Goal: Task Accomplishment & Management: Manage account settings

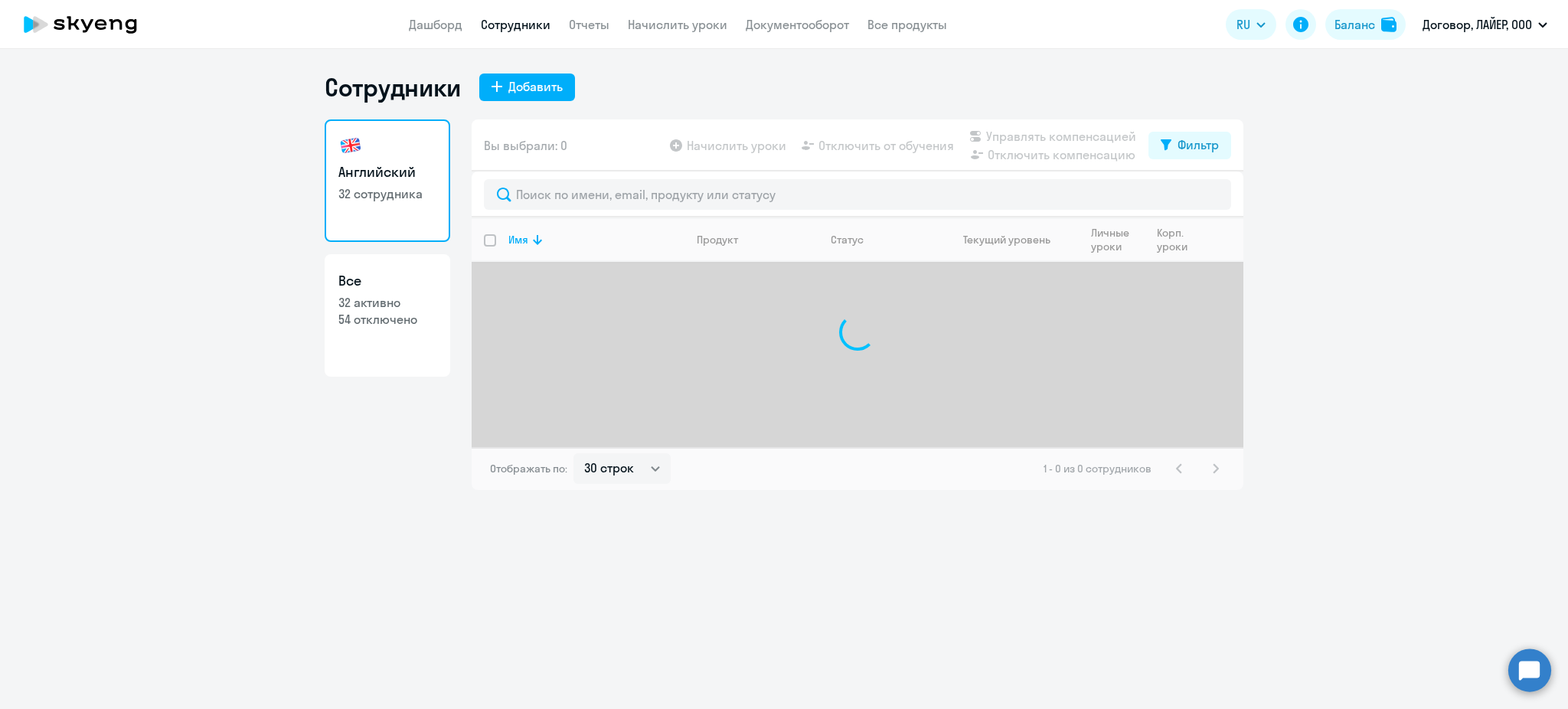
select select "30"
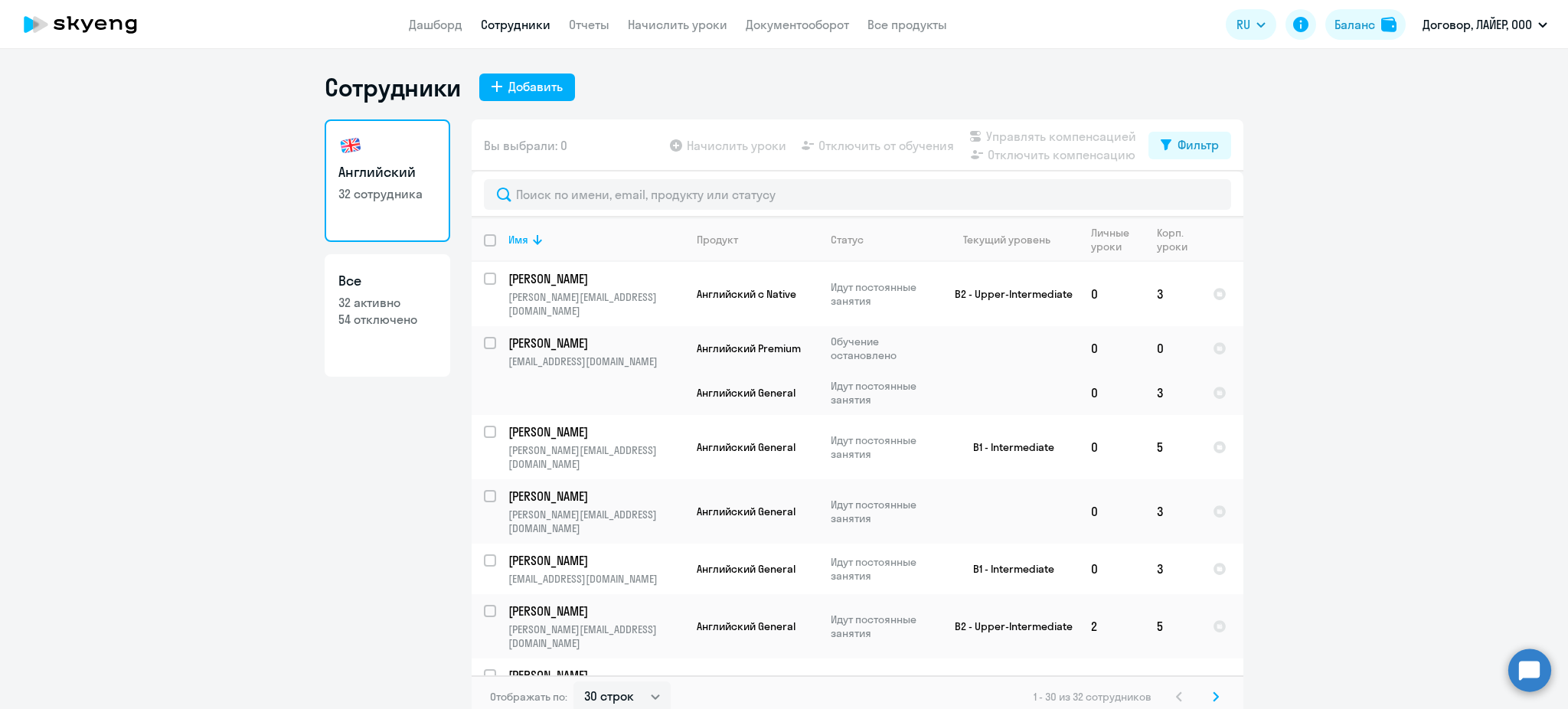
click at [1523, 667] on circle at bounding box center [1530, 671] width 43 height 43
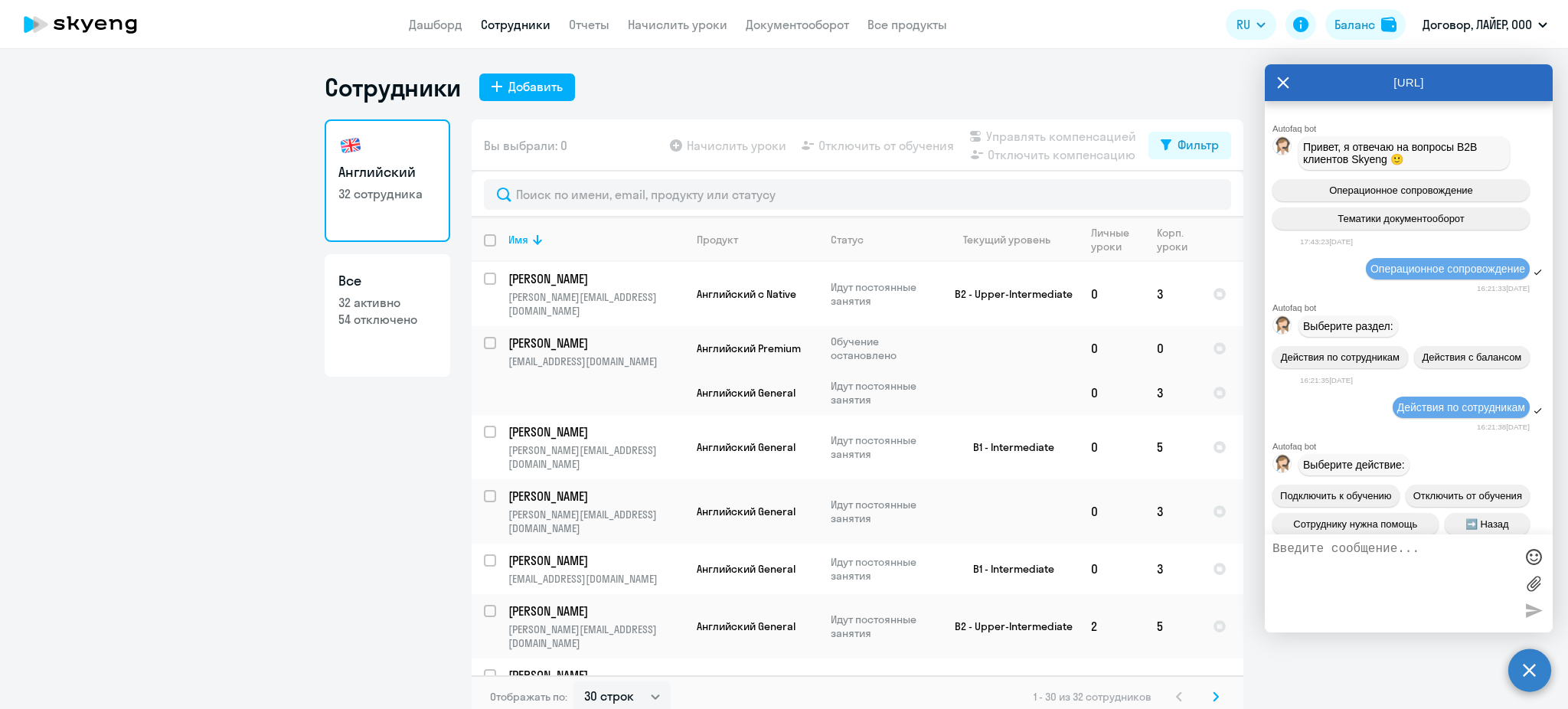
scroll to position [18246, 0]
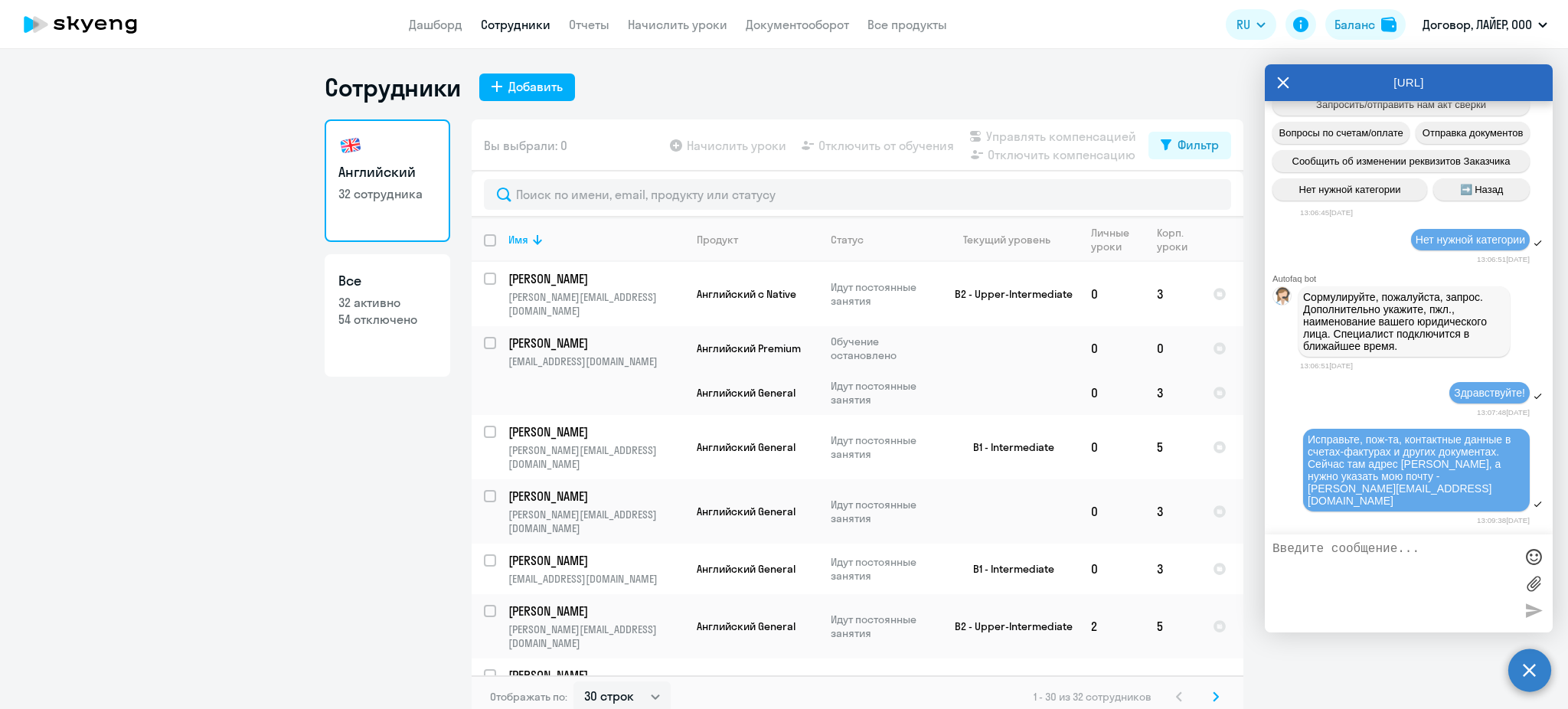
click at [230, 567] on ng-component "Сотрудники Добавить Английский 32 сотрудника Все 32 активно 54 отключено Вы выб…" at bounding box center [784, 396] width 1568 height 647
click at [110, 20] on icon at bounding box center [115, 25] width 13 height 11
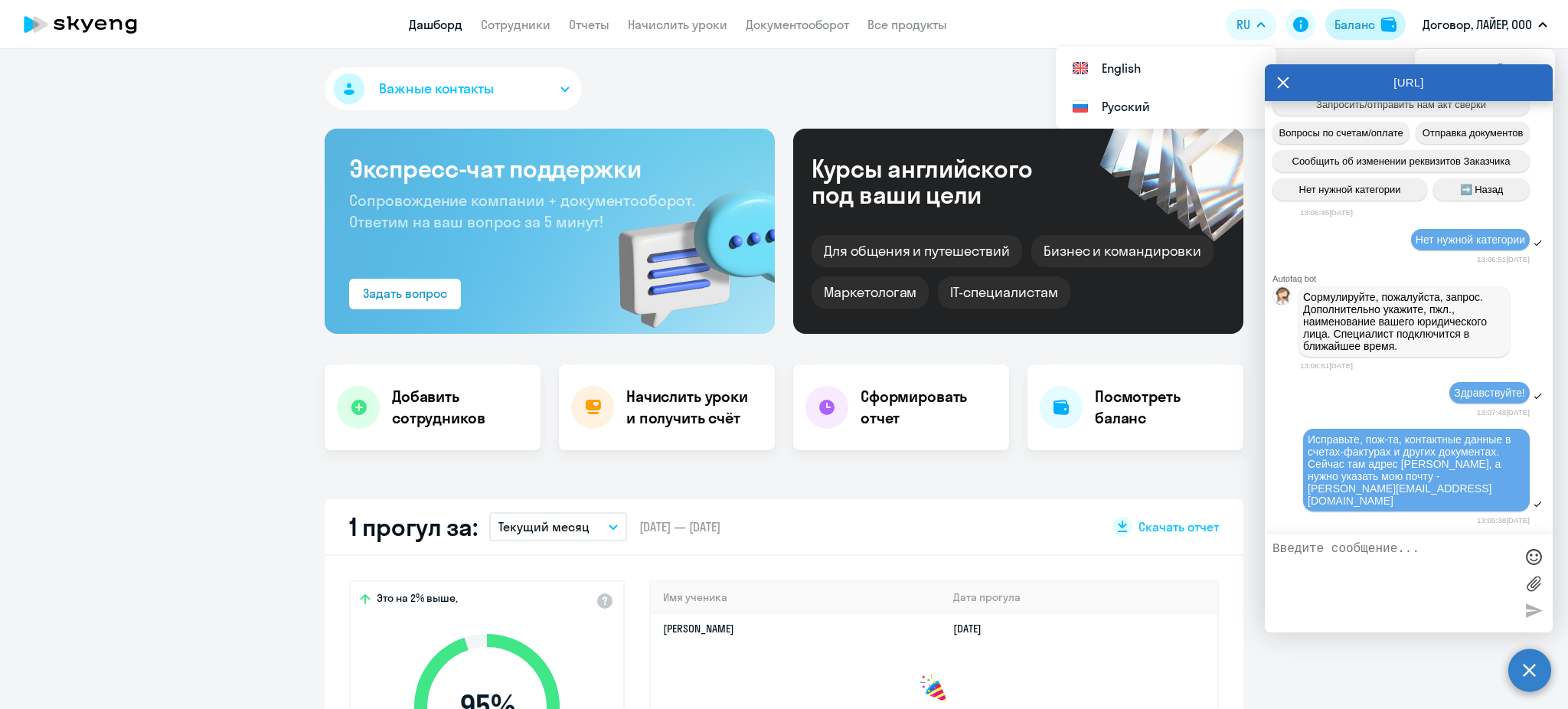
click at [1382, 24] on img at bounding box center [1389, 25] width 15 height 15
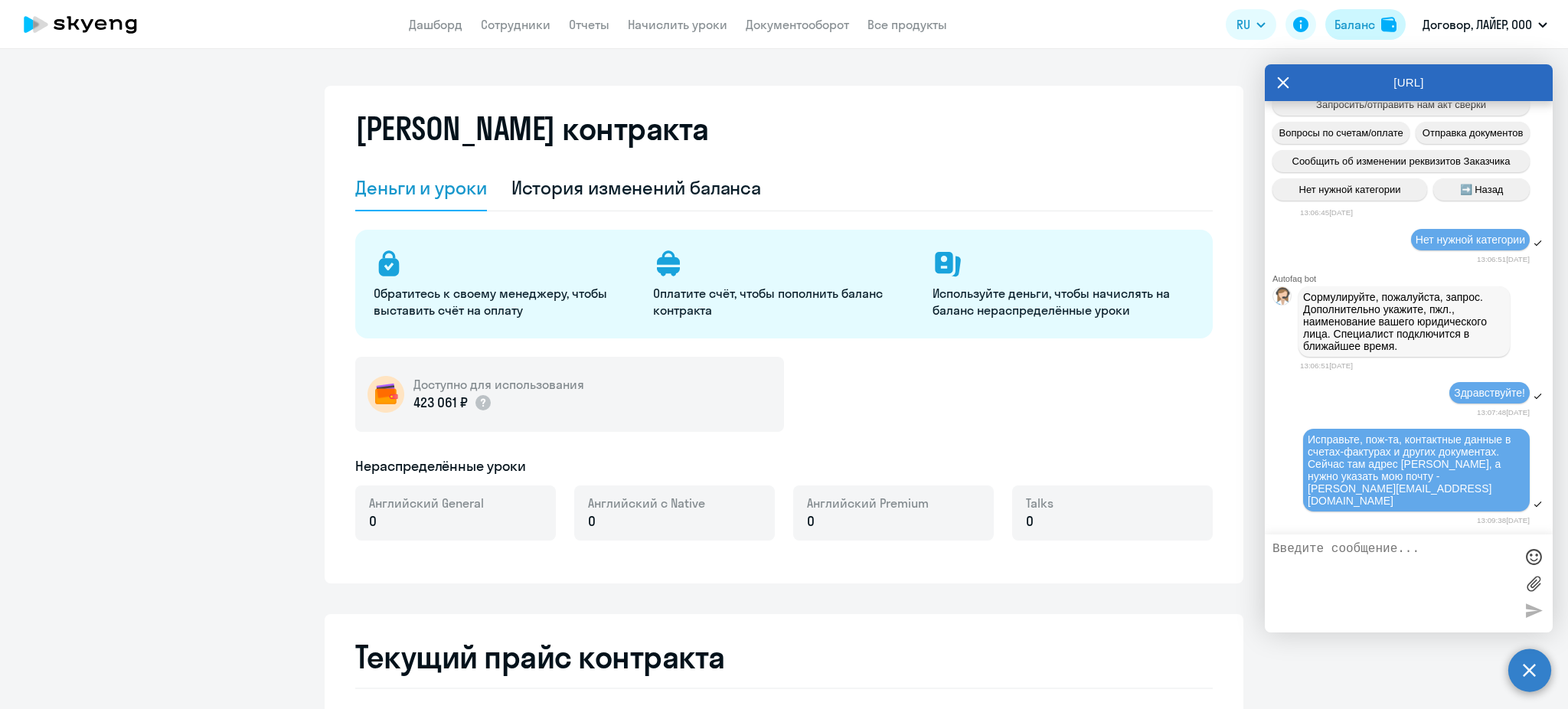
select select "english_adult_not_native_speaker"
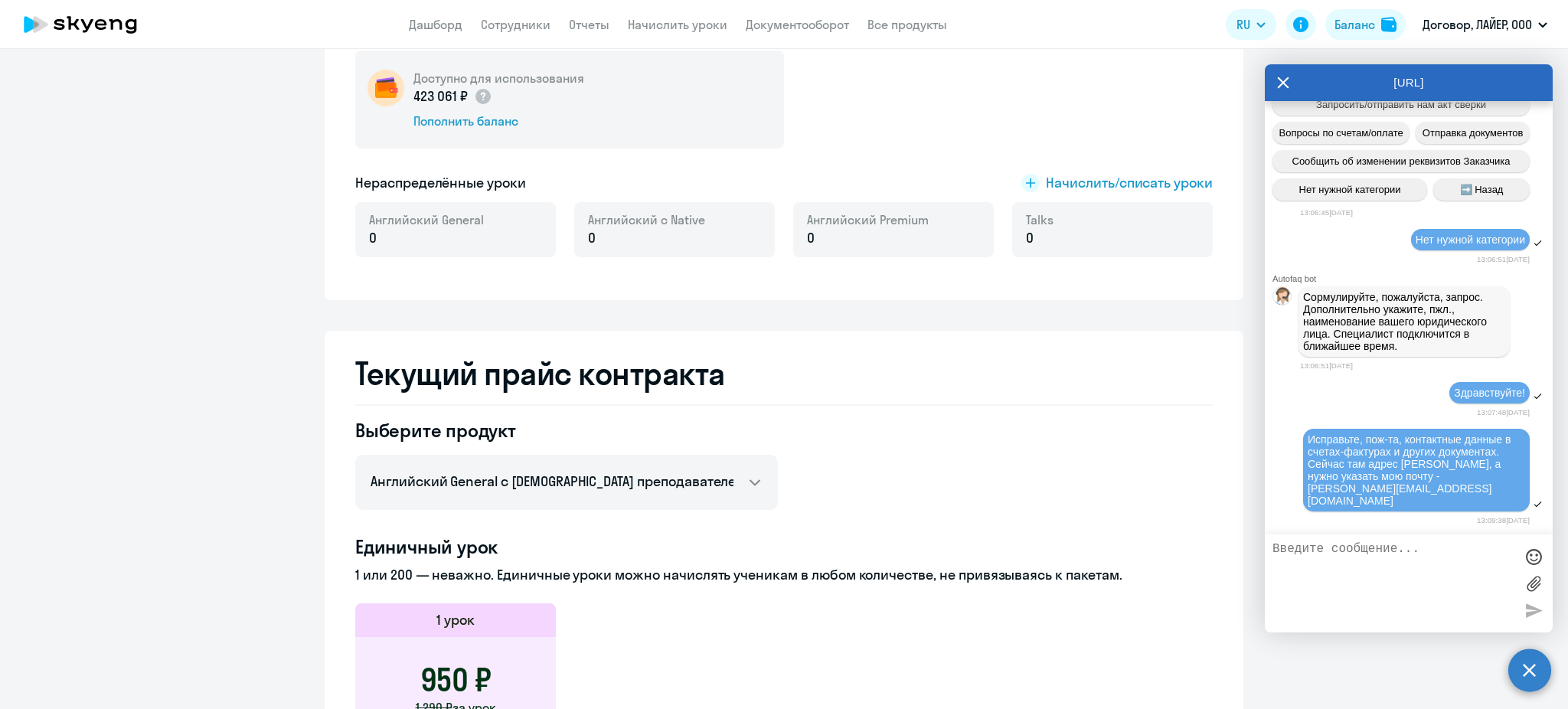
scroll to position [613, 0]
